Goal: Task Accomplishment & Management: Use online tool/utility

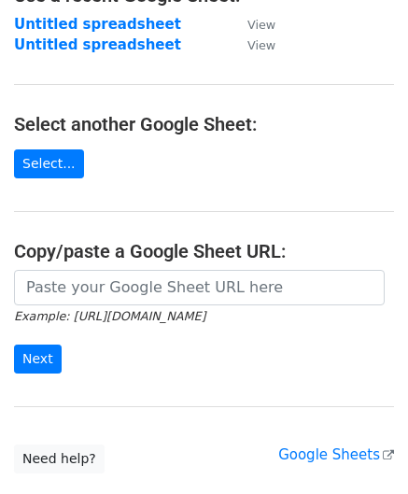
scroll to position [265, 0]
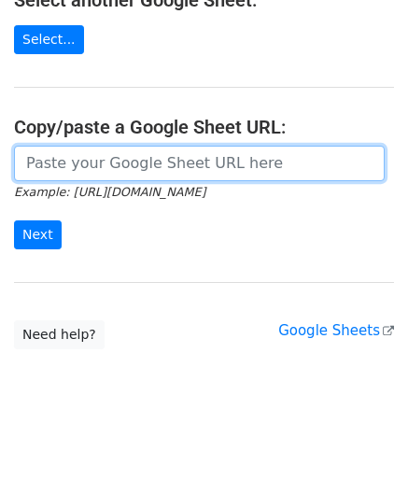
click at [89, 162] on input "url" at bounding box center [199, 163] width 370 height 35
paste input "[URL][DOMAIN_NAME]"
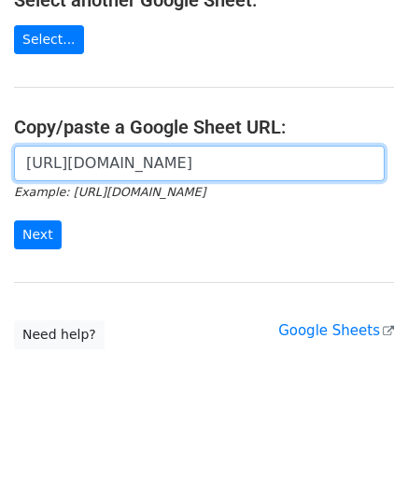
scroll to position [0, 404]
type input "[URL][DOMAIN_NAME]"
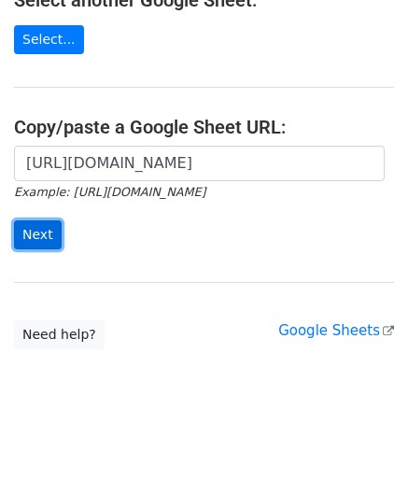
click at [41, 227] on input "Next" at bounding box center [38, 234] width 48 height 29
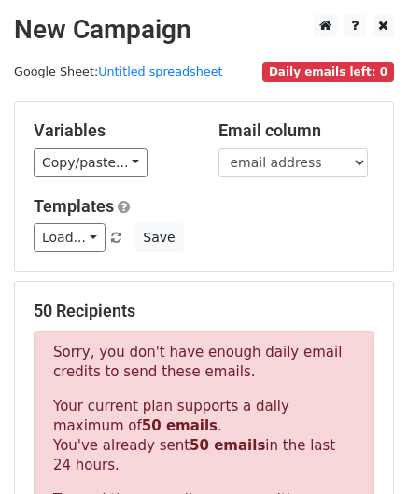
scroll to position [630, 0]
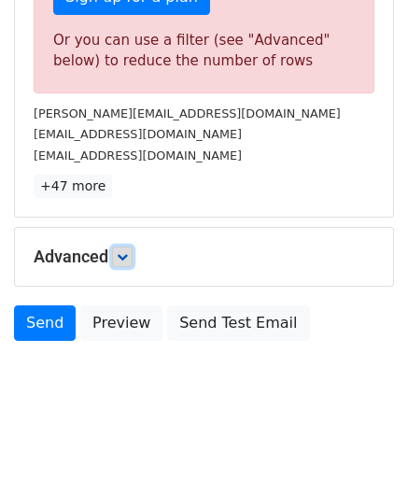
click at [116, 251] on link at bounding box center [122, 256] width 21 height 21
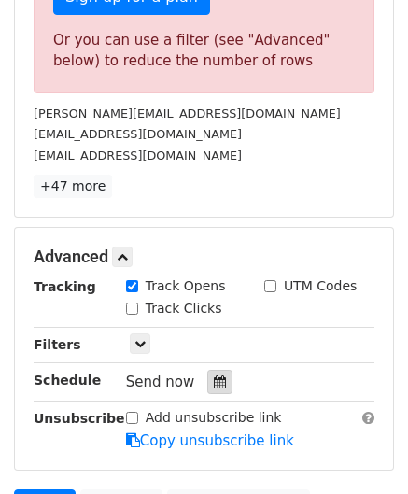
click at [218, 376] on div at bounding box center [219, 382] width 25 height 24
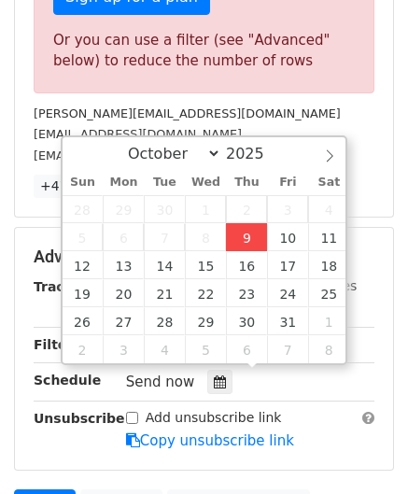
type input "2025-10-09 12:00"
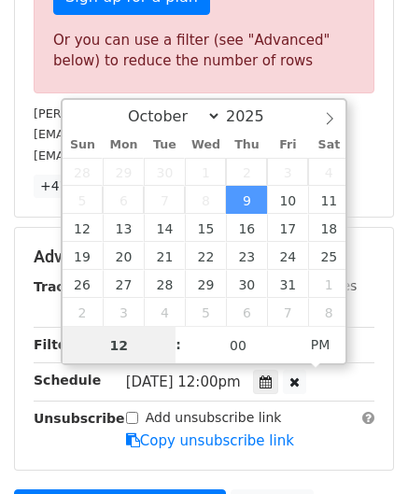
scroll to position [0, 0]
paste input "8"
type input "8"
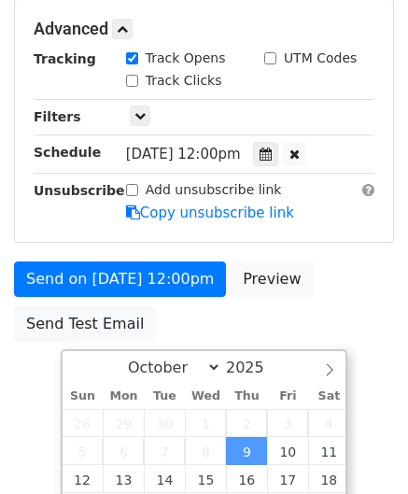
type input "2025-10-09 20:00"
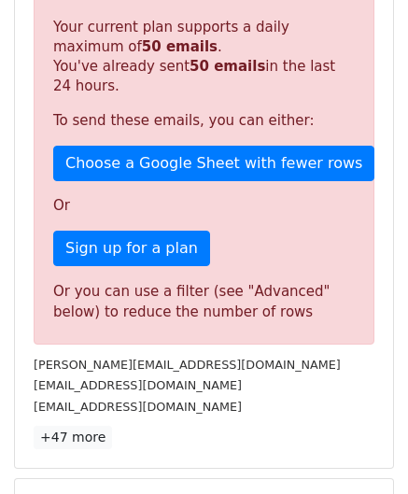
scroll to position [856, 0]
